Goal: Use online tool/utility: Use online tool/utility

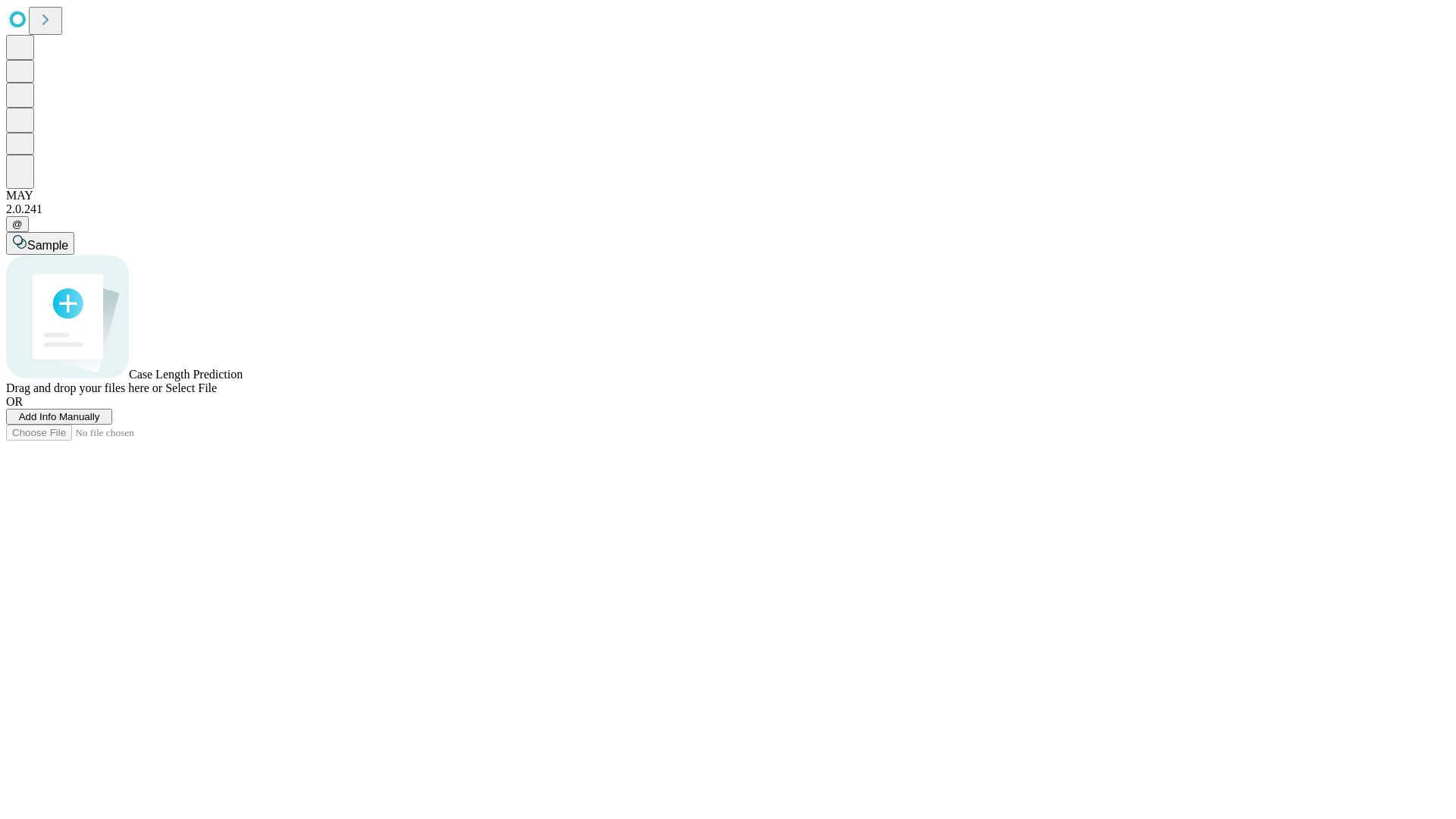
click at [217, 395] on span "Select File" at bounding box center [191, 388] width 52 height 13
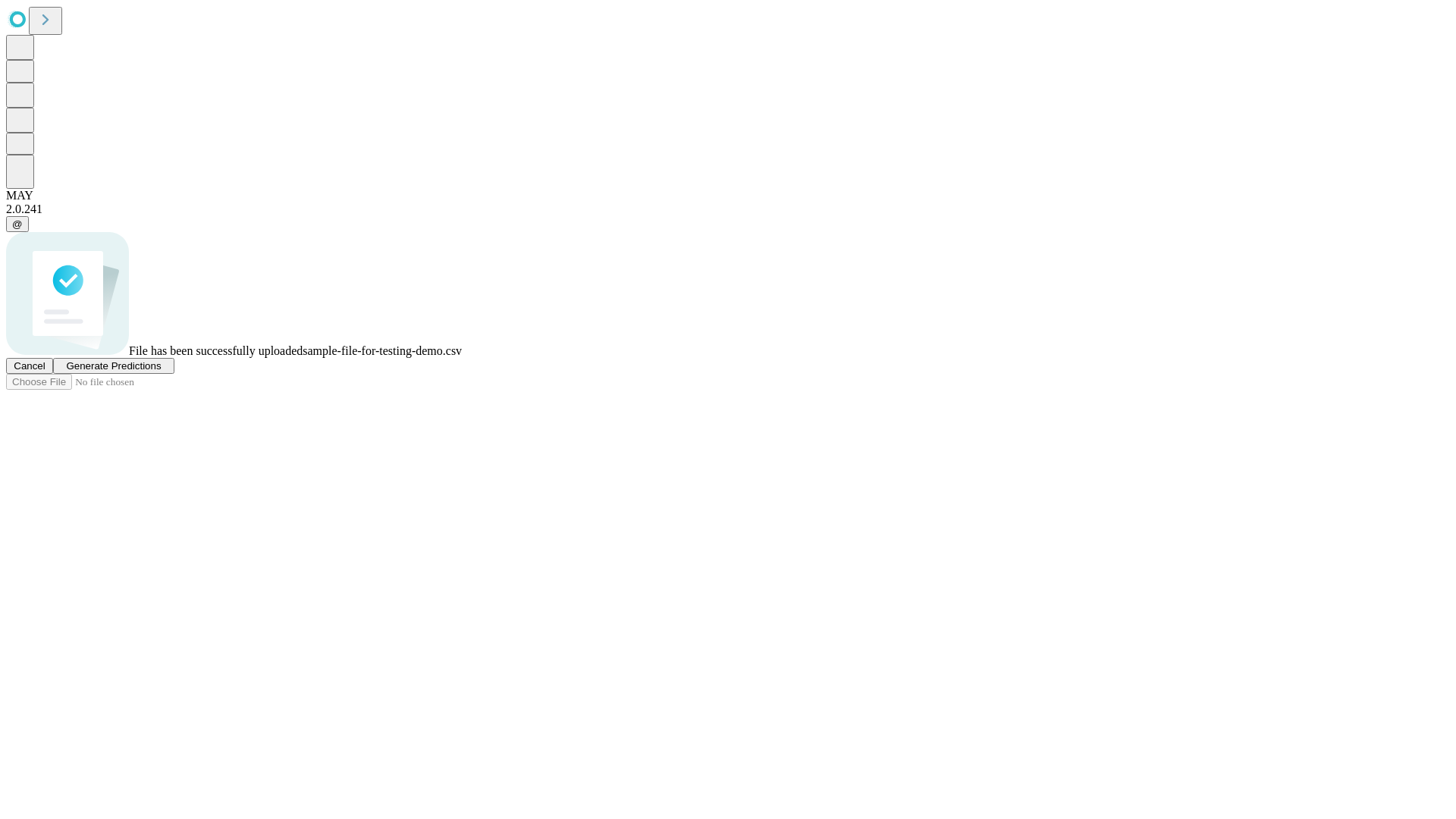
click at [161, 372] on span "Generate Predictions" at bounding box center [113, 366] width 95 height 11
